Goal: Information Seeking & Learning: Learn about a topic

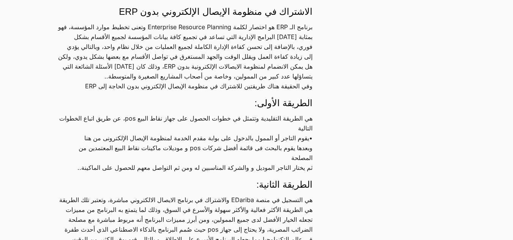
scroll to position [798, 0]
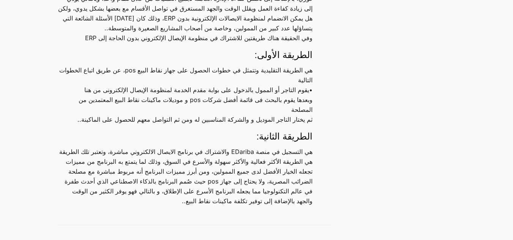
click at [296, 95] on p "هي الطريقة التقليدية وتتمثل في خطوات الحصول على جهاز نقاط البيع pos، عن طريق ات…" at bounding box center [185, 94] width 256 height 59
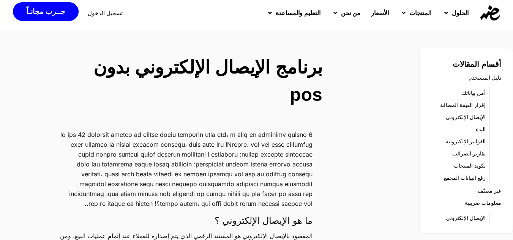
scroll to position [0, 0]
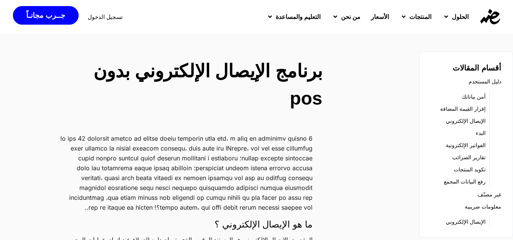
click at [462, 120] on link "الإيصال الإلكتروني" at bounding box center [466, 121] width 40 height 11
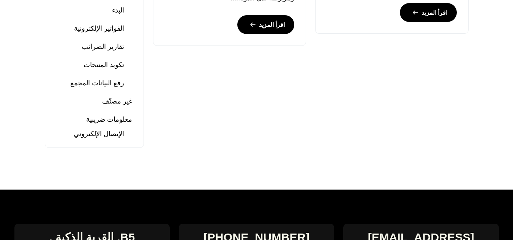
scroll to position [304, 0]
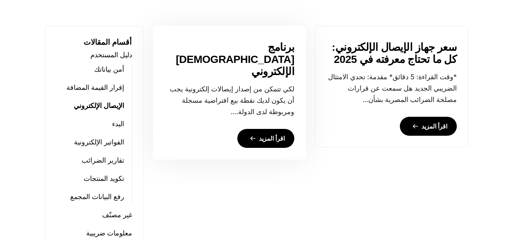
click at [271, 129] on link "اقرأ المزيد" at bounding box center [265, 138] width 57 height 19
